Goal: Check status: Check status

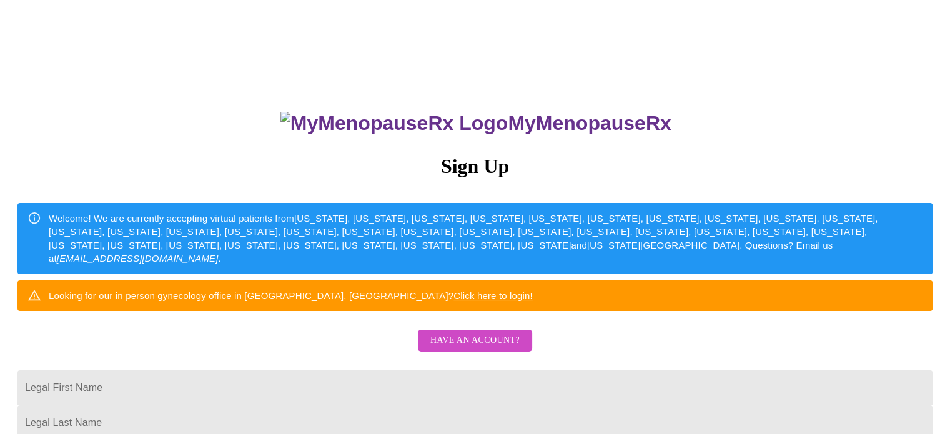
scroll to position [340, 0]
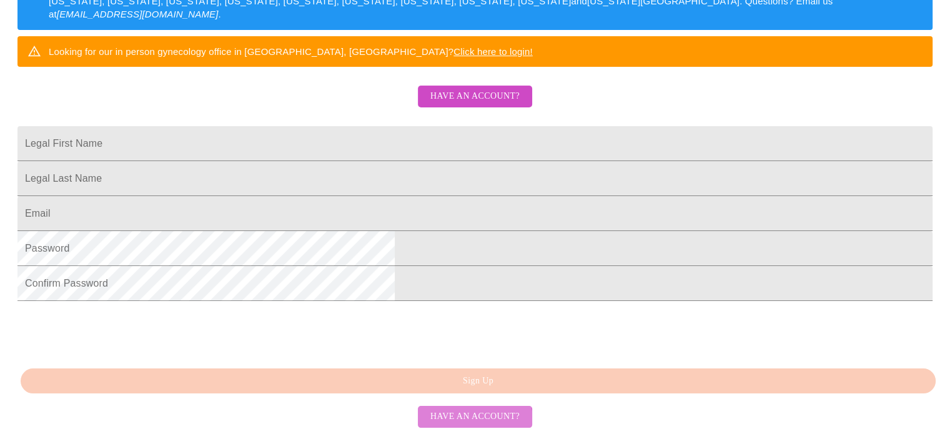
click at [465, 421] on span "Have an account?" at bounding box center [474, 417] width 89 height 16
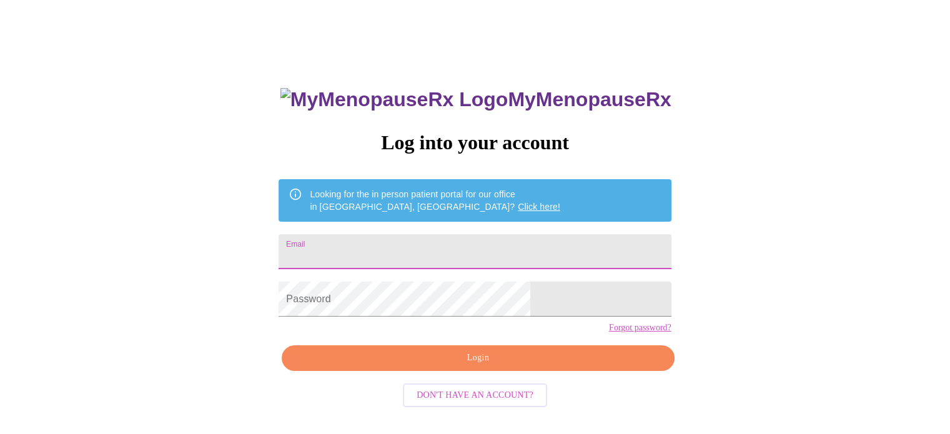
click at [453, 238] on input "Email" at bounding box center [474, 251] width 392 height 35
type input "[EMAIL_ADDRESS][DOMAIN_NAME]"
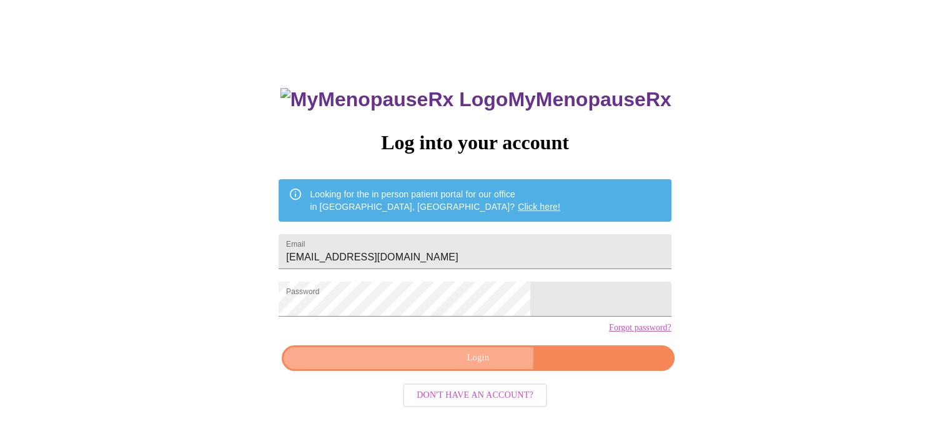
click at [432, 366] on span "Login" at bounding box center [477, 358] width 363 height 16
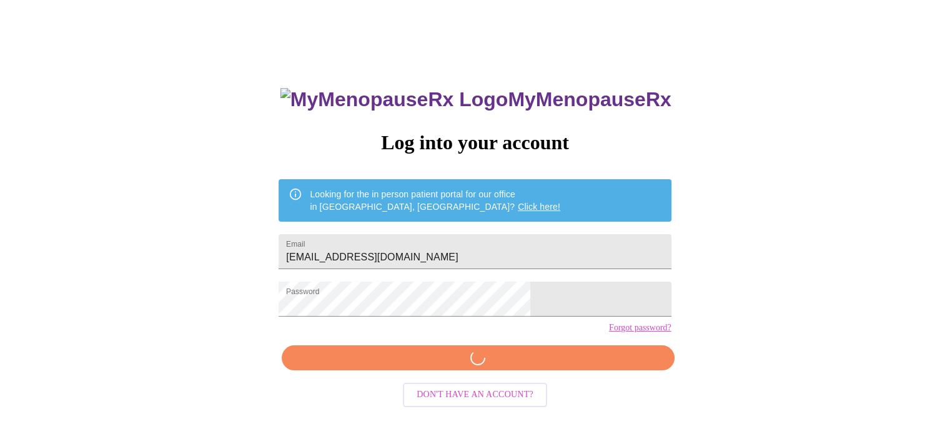
scroll to position [23, 0]
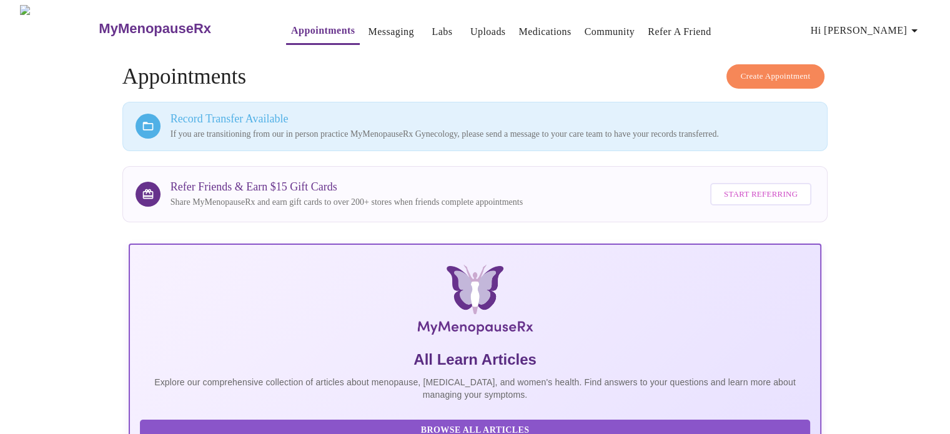
click at [901, 22] on span "Hi [PERSON_NAME]" at bounding box center [865, 30] width 111 height 17
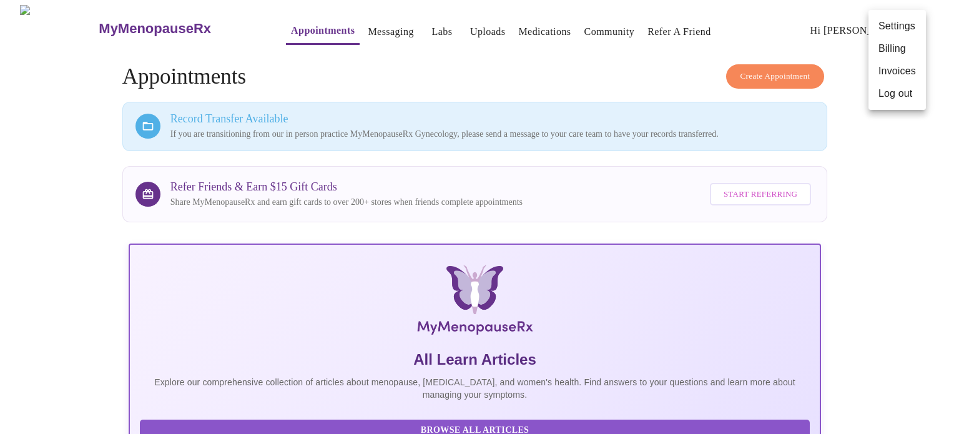
click at [784, 14] on div at bounding box center [479, 217] width 959 height 434
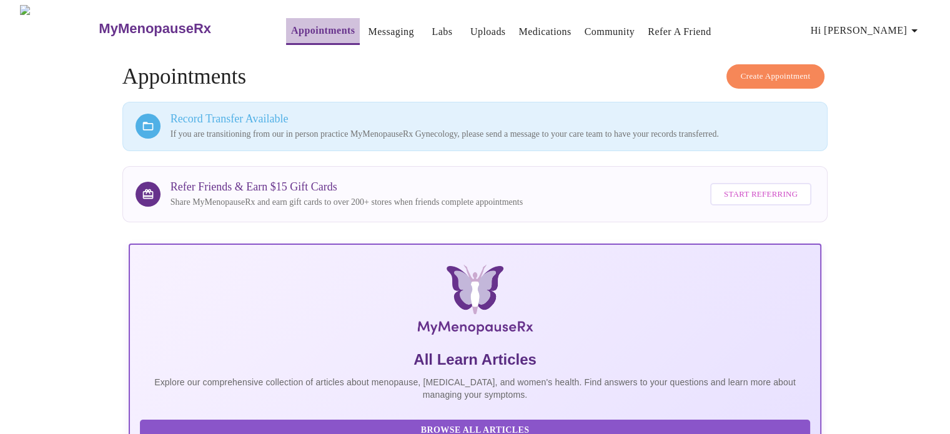
click at [295, 37] on button "Appointments" at bounding box center [323, 31] width 74 height 27
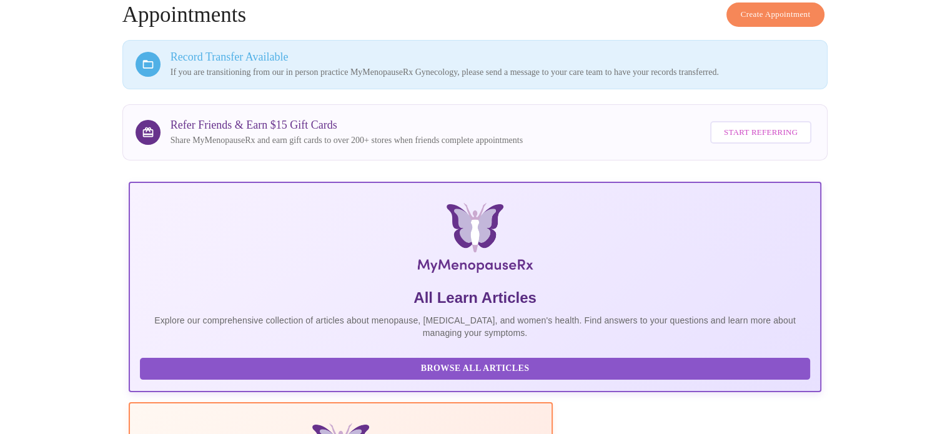
scroll to position [67, 0]
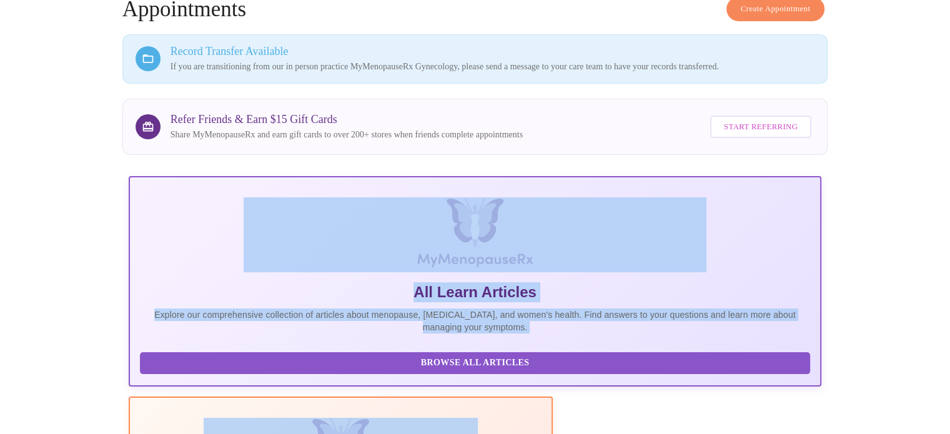
drag, startPoint x: 938, startPoint y: 134, endPoint x: 926, endPoint y: 169, distance: 37.5
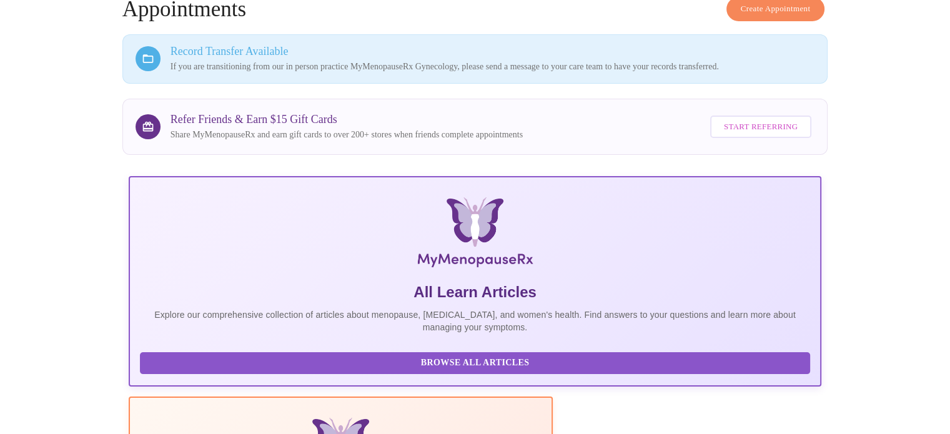
scroll to position [312, 0]
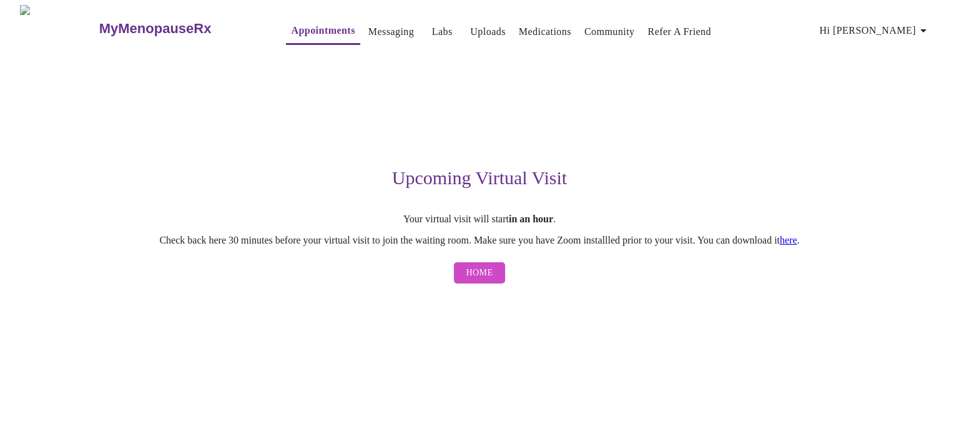
click at [473, 272] on span "Home" at bounding box center [479, 273] width 27 height 16
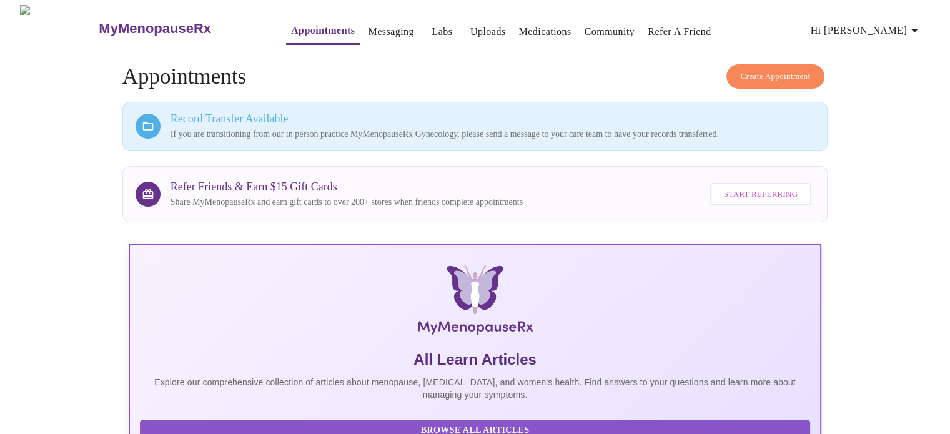
scroll to position [312, 0]
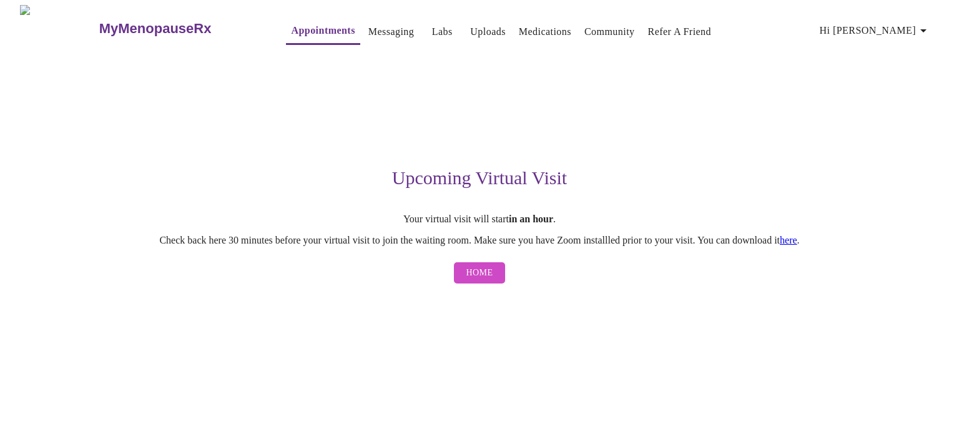
click at [797, 245] on link "here" at bounding box center [788, 240] width 17 height 11
